Goal: Transaction & Acquisition: Purchase product/service

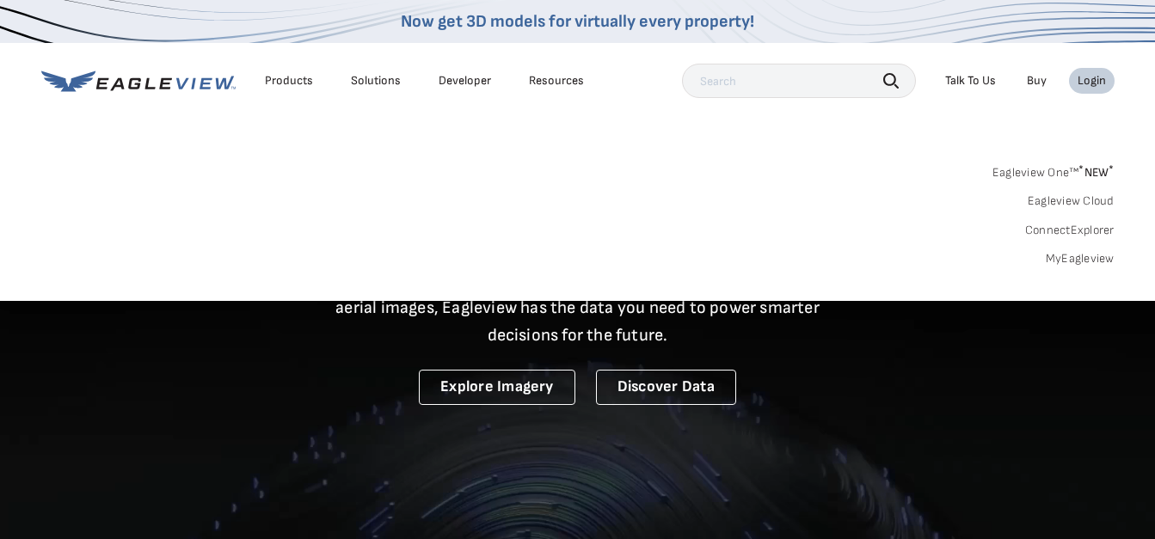
click at [1079, 261] on link "MyEagleview" at bounding box center [1080, 258] width 69 height 15
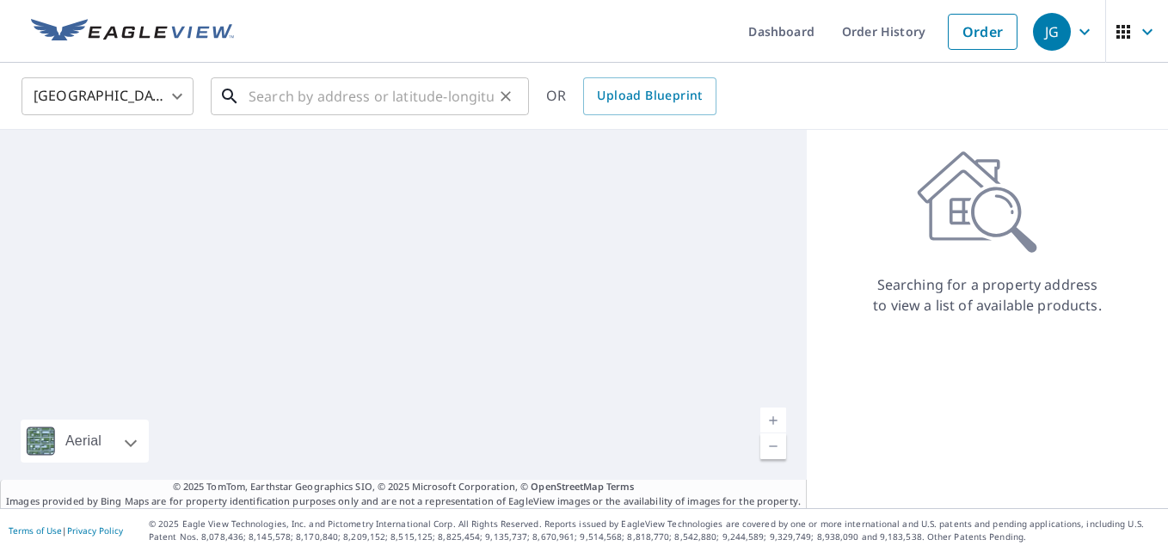
click at [362, 106] on input "text" at bounding box center [371, 96] width 245 height 48
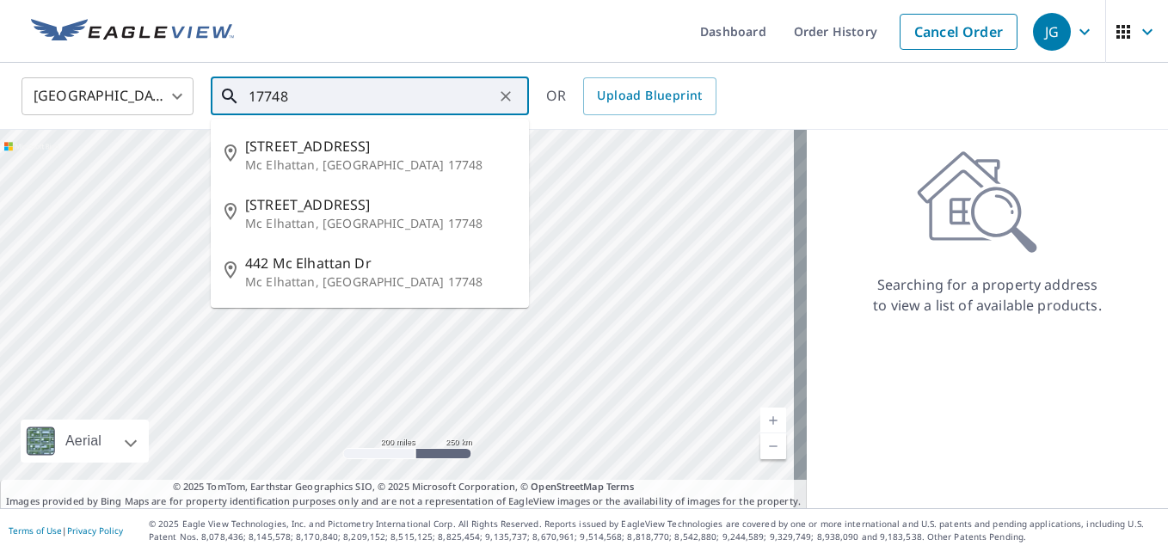
click at [355, 102] on input "17748" at bounding box center [371, 96] width 245 height 48
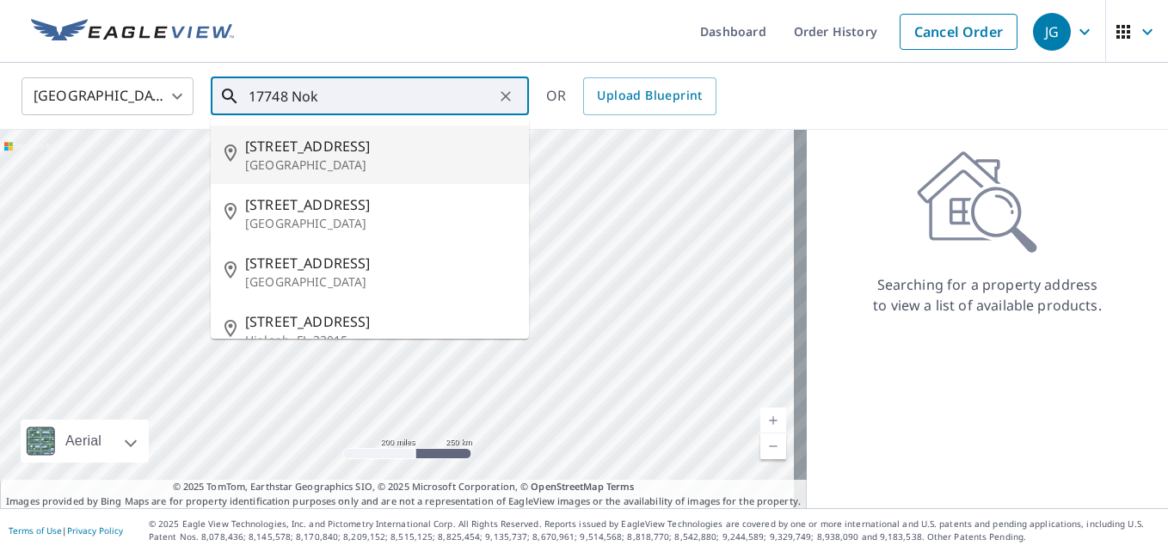
click at [336, 139] on span "17748 Nokota Ave" at bounding box center [380, 146] width 270 height 21
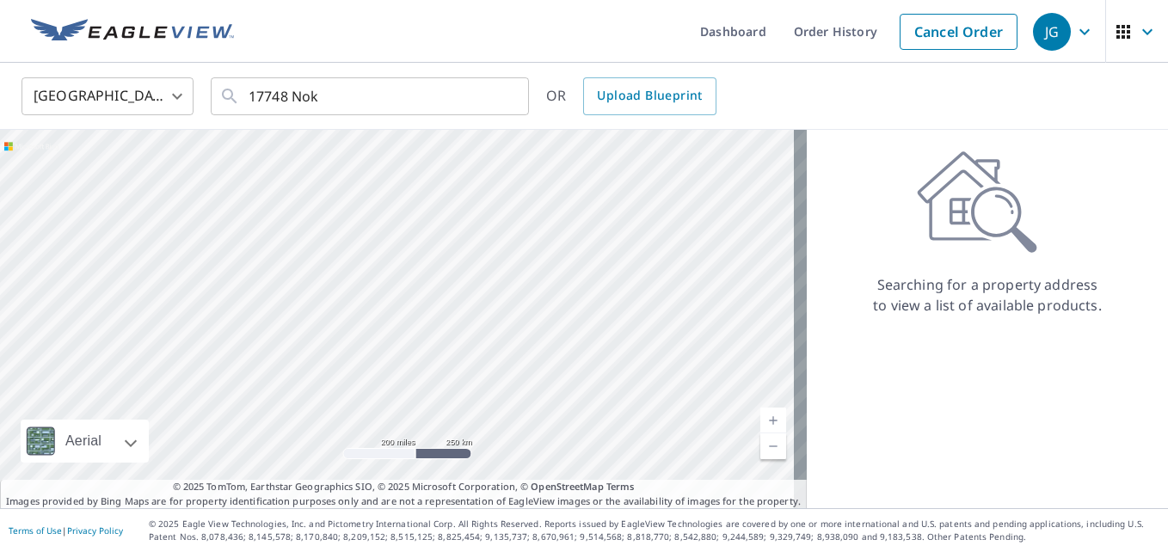
type input "17748 Nokota Ave Hudson, FL 34667"
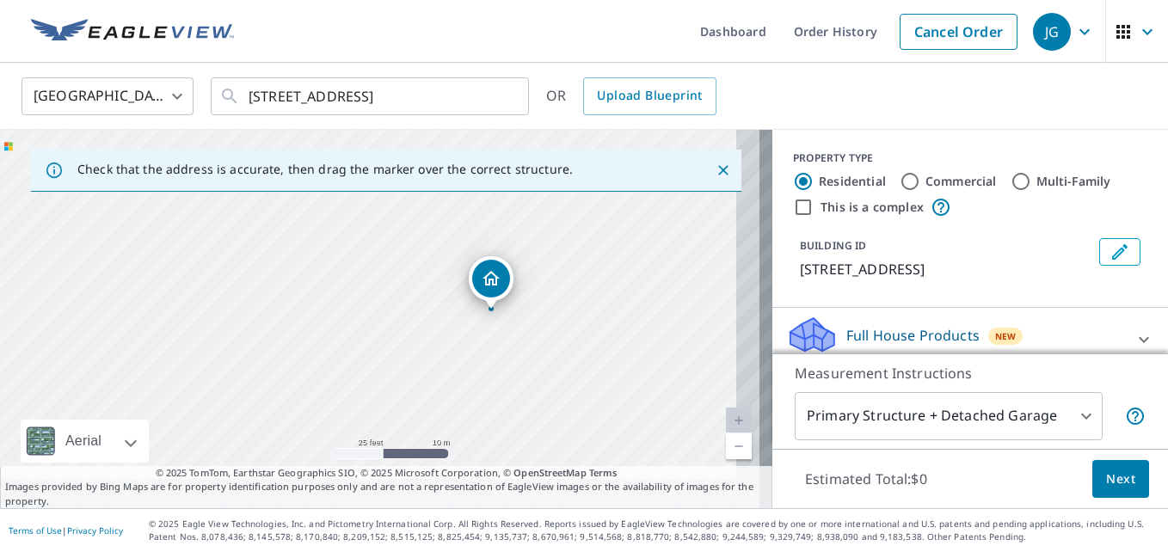
drag, startPoint x: 491, startPoint y: 348, endPoint x: 420, endPoint y: 239, distance: 130.5
click at [420, 239] on div "17748 Nokota Ave Hudson, FL 34667" at bounding box center [386, 319] width 773 height 379
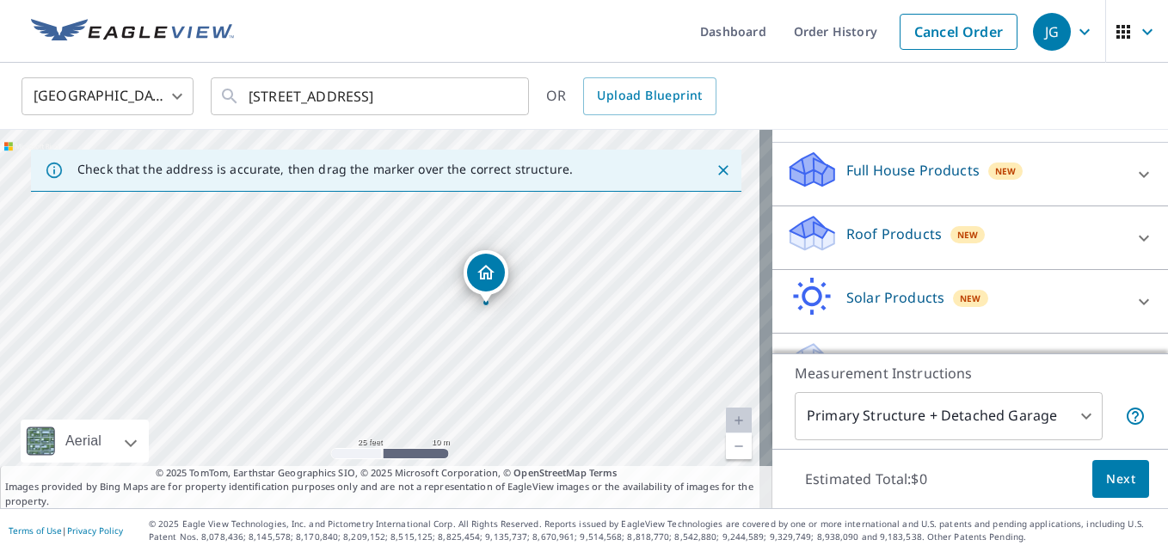
scroll to position [172, 0]
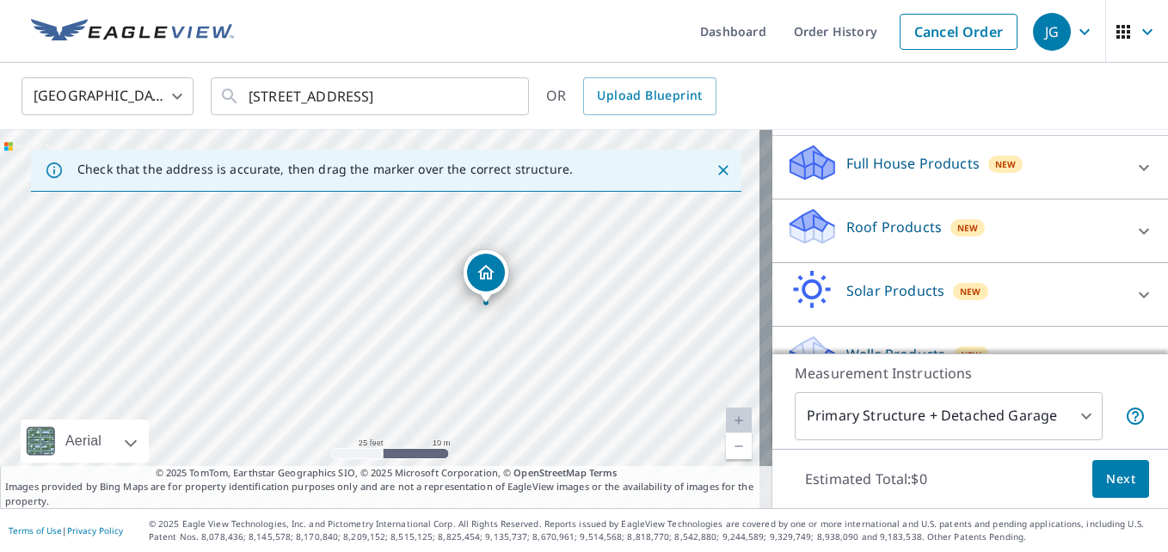
click at [1139, 231] on icon at bounding box center [1144, 231] width 10 height 6
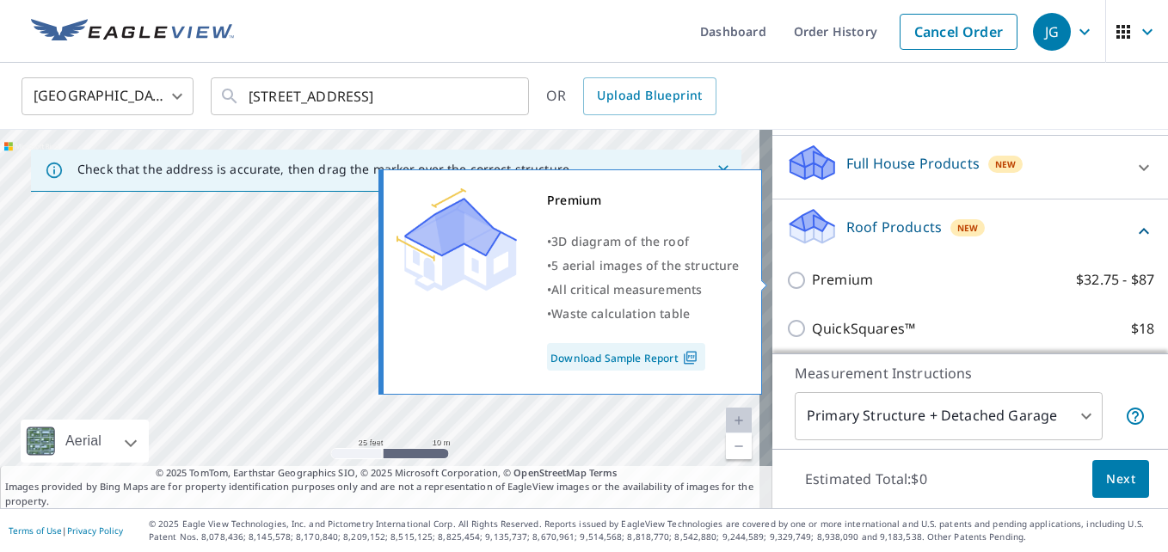
click at [786, 285] on input "Premium $32.75 - $87" at bounding box center [799, 280] width 26 height 21
checkbox input "true"
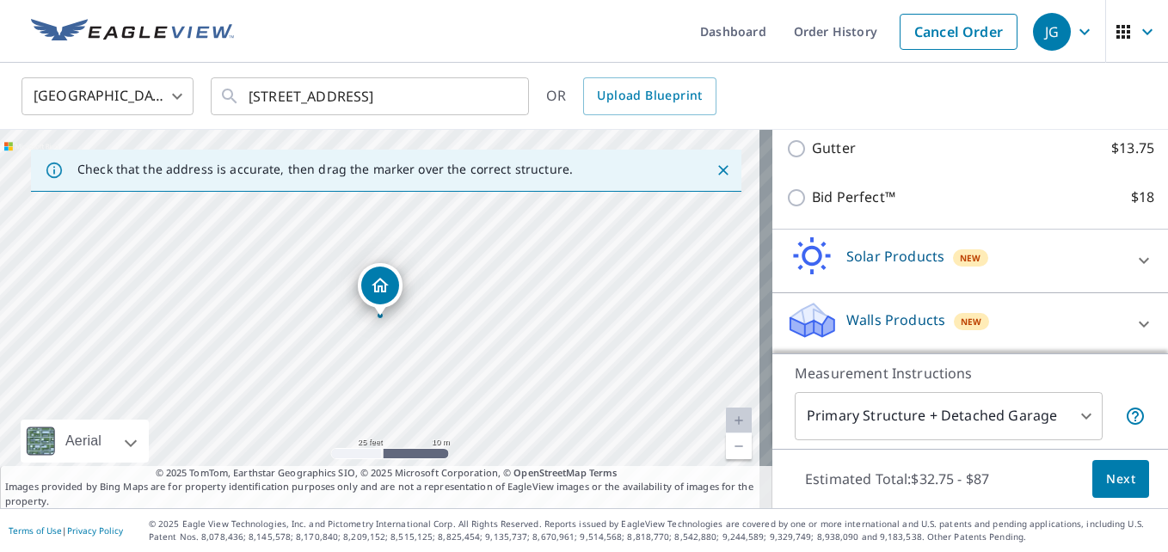
scroll to position [460, 0]
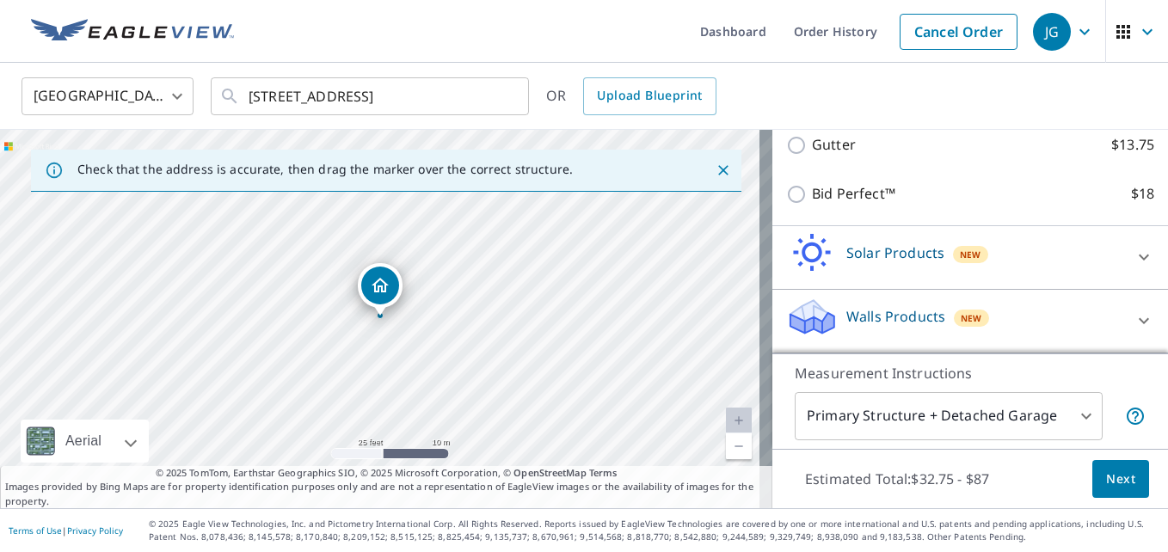
click at [1106, 481] on span "Next" at bounding box center [1120, 480] width 29 height 22
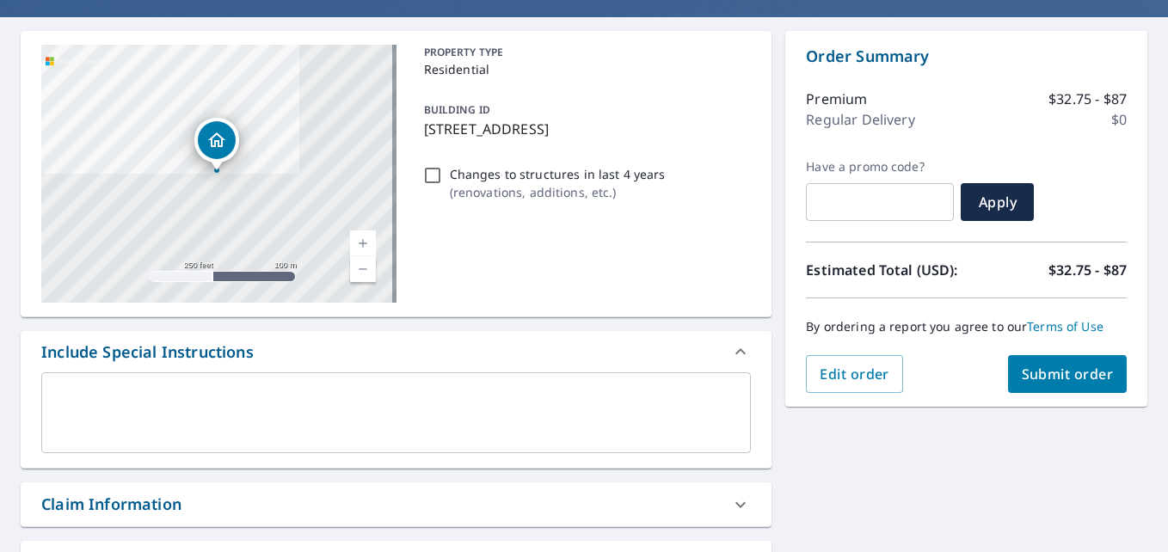
scroll to position [172, 0]
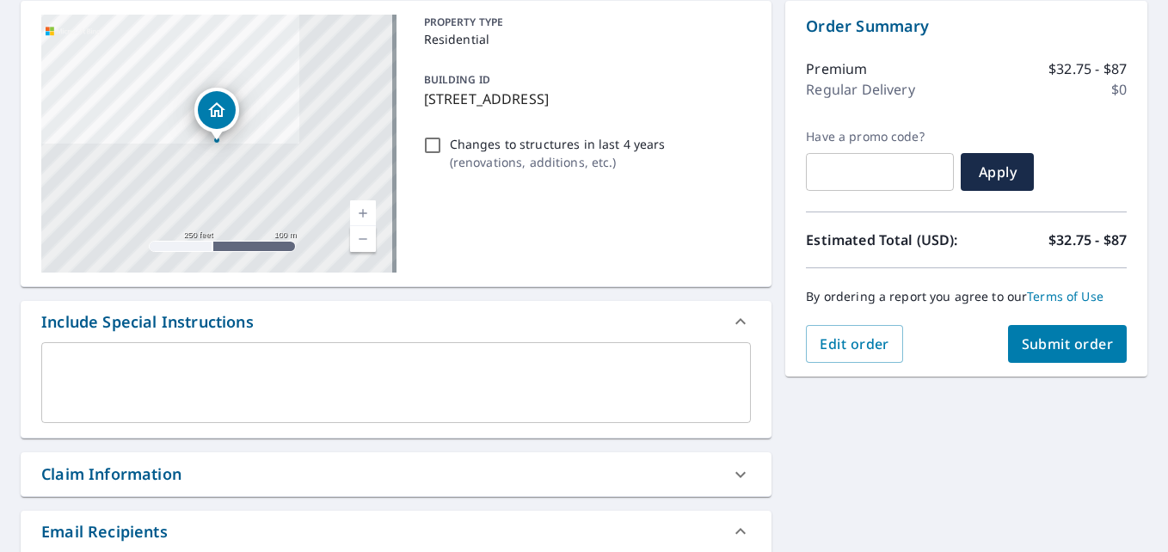
click at [1039, 348] on span "Submit order" at bounding box center [1068, 344] width 92 height 19
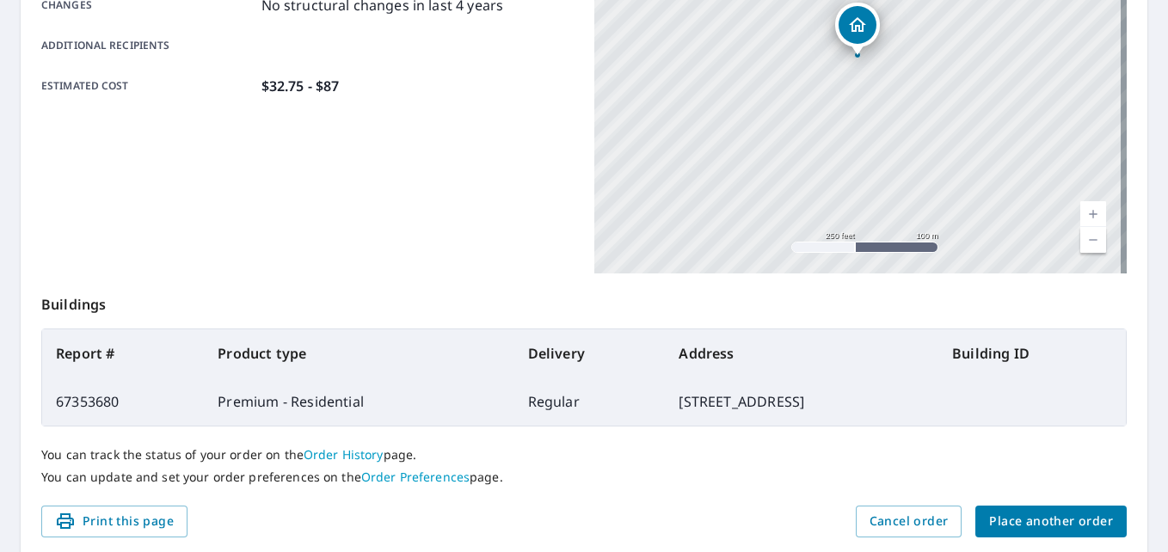
scroll to position [430, 0]
